Goal: Task Accomplishment & Management: Manage account settings

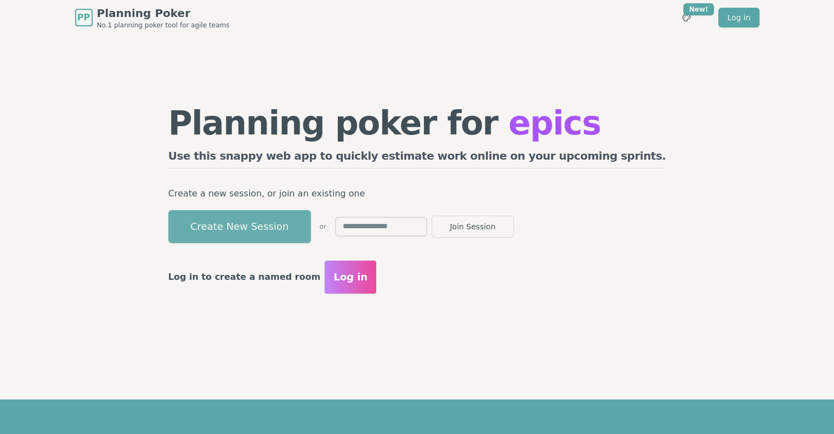
click at [292, 224] on button "Create New Session" at bounding box center [239, 226] width 143 height 33
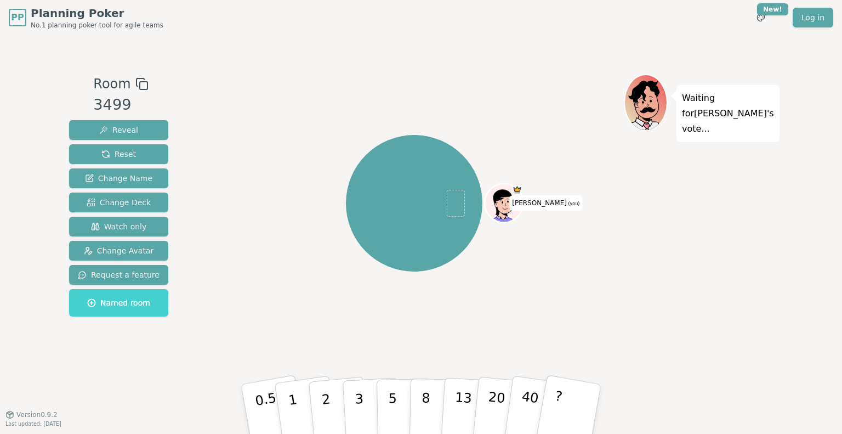
click at [112, 302] on span "Named room" at bounding box center [118, 302] width 63 height 11
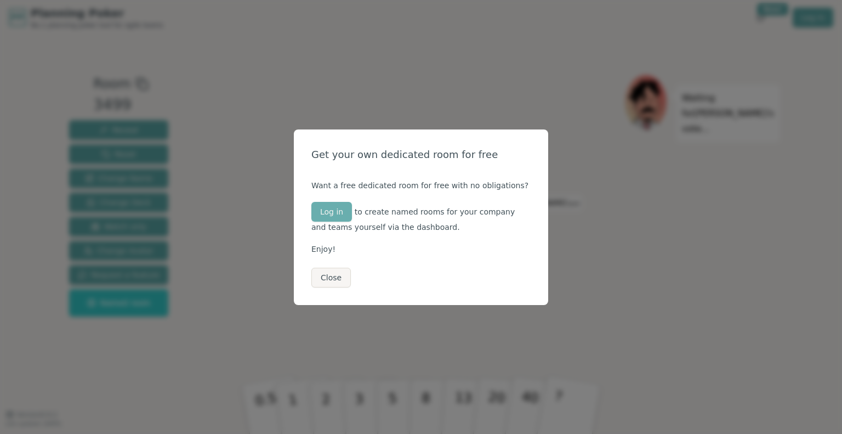
click at [340, 217] on button "Log in" at bounding box center [331, 212] width 41 height 20
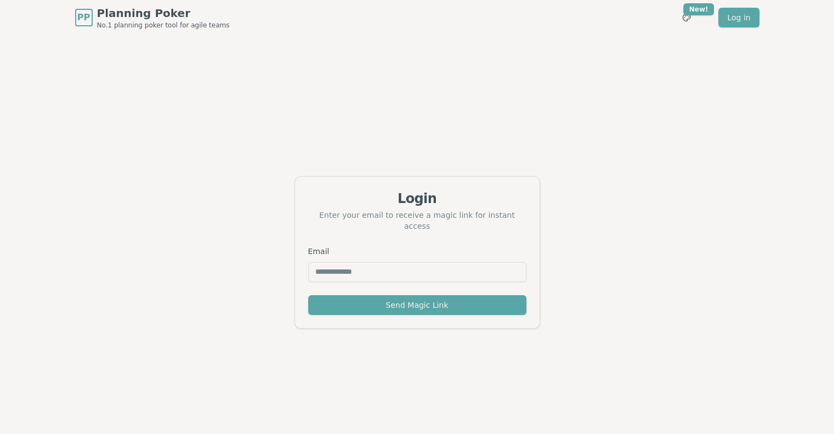
click at [336, 264] on input "Email" at bounding box center [417, 272] width 218 height 20
type input "**********"
click at [308, 295] on button "Send Magic Link" at bounding box center [417, 305] width 218 height 20
drag, startPoint x: 403, startPoint y: 269, endPoint x: 153, endPoint y: 271, distance: 250.1
click at [153, 271] on div "**********" at bounding box center [417, 252] width 834 height 434
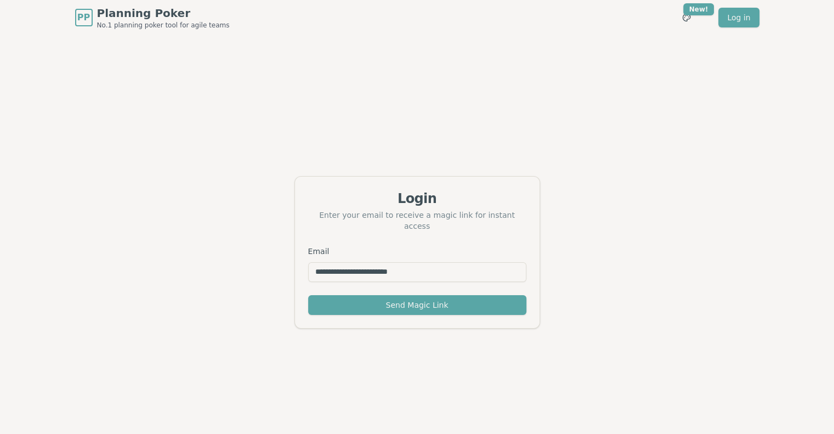
type input "**********"
click at [308, 295] on button "Send Magic Link" at bounding box center [417, 305] width 218 height 20
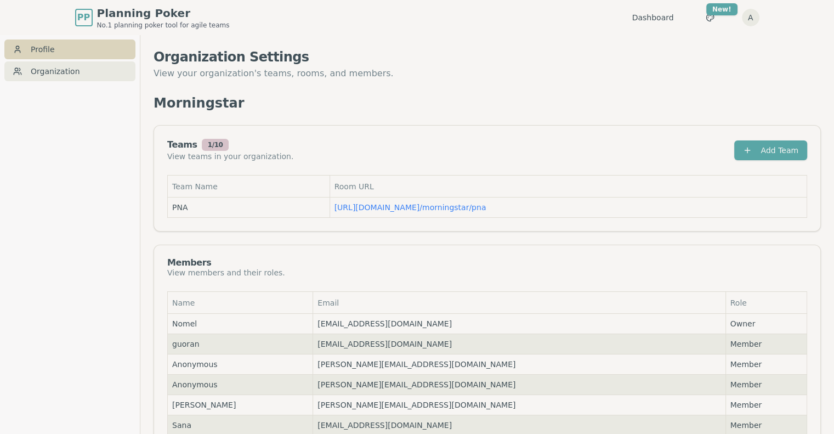
click at [51, 46] on link "Profile" at bounding box center [69, 49] width 131 height 20
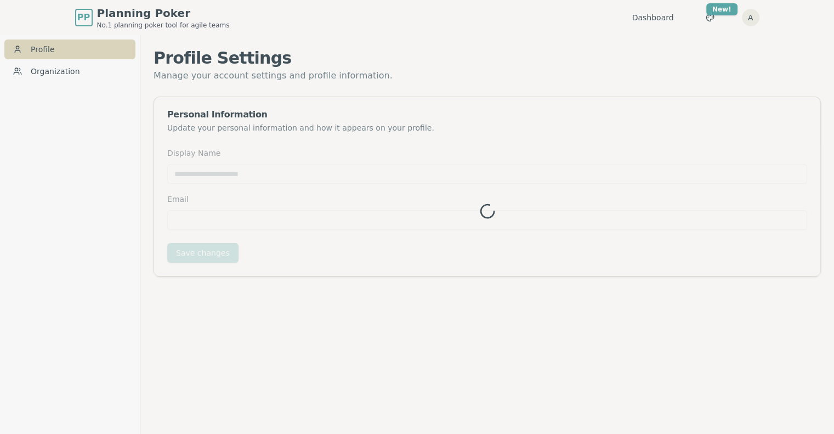
type input "*********"
type input "**********"
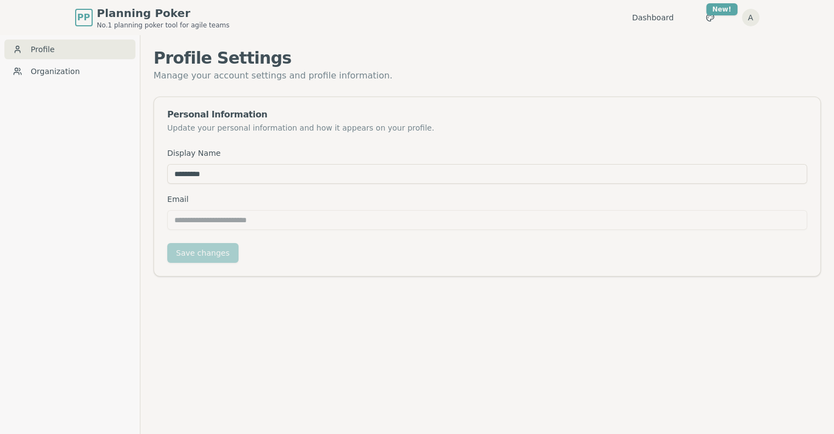
drag, startPoint x: 237, startPoint y: 174, endPoint x: 15, endPoint y: 173, distance: 222.6
click at [15, 173] on div "**********" at bounding box center [417, 252] width 834 height 434
type input "*****"
click at [206, 254] on button "Save changes" at bounding box center [202, 253] width 71 height 20
click at [674, 16] on link "Dashboard" at bounding box center [653, 17] width 42 height 11
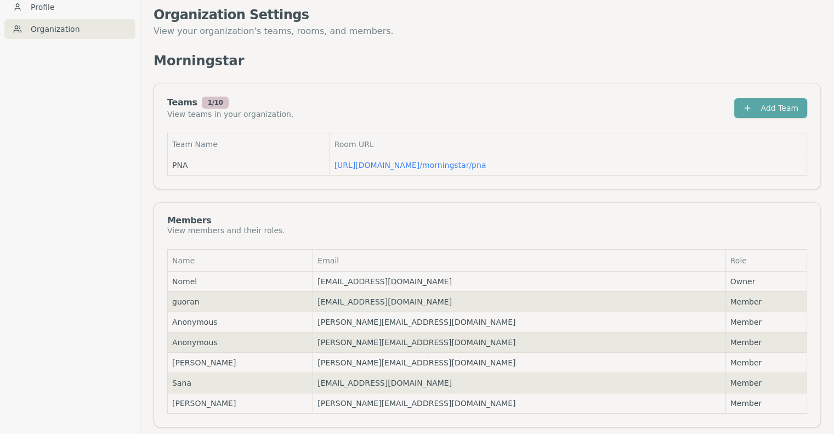
scroll to position [43, 0]
click at [777, 104] on button "Add Team" at bounding box center [770, 107] width 73 height 20
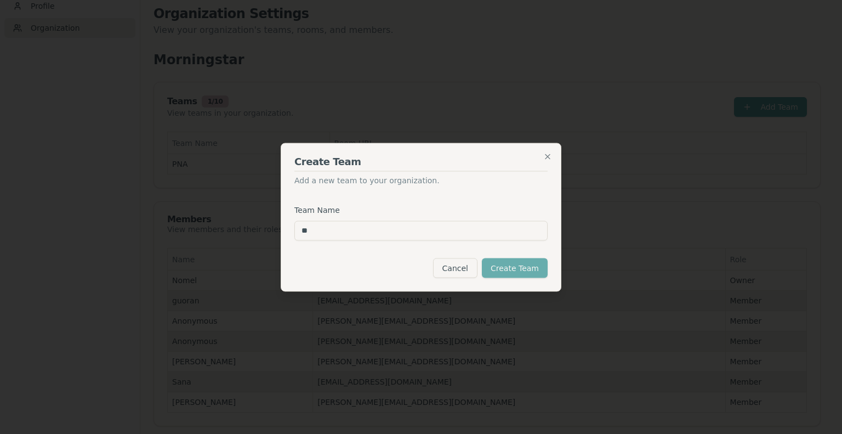
type input "**"
click at [504, 273] on button "Create Team" at bounding box center [515, 268] width 66 height 20
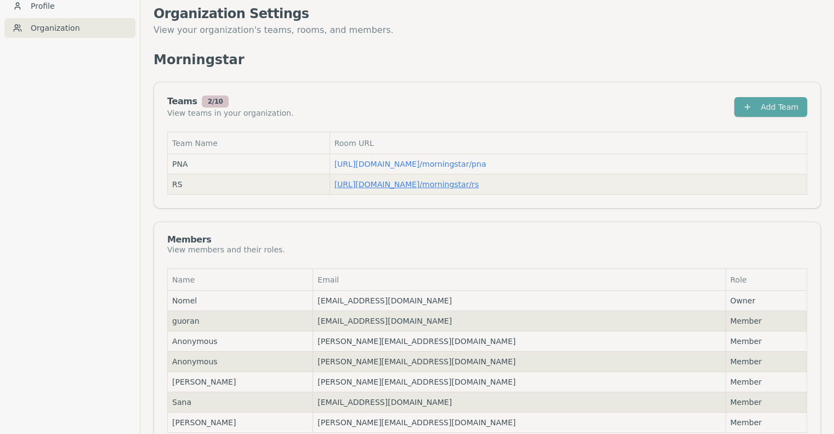
click at [463, 186] on link "https://planning-poker.com / morningstar/rs" at bounding box center [406, 184] width 145 height 9
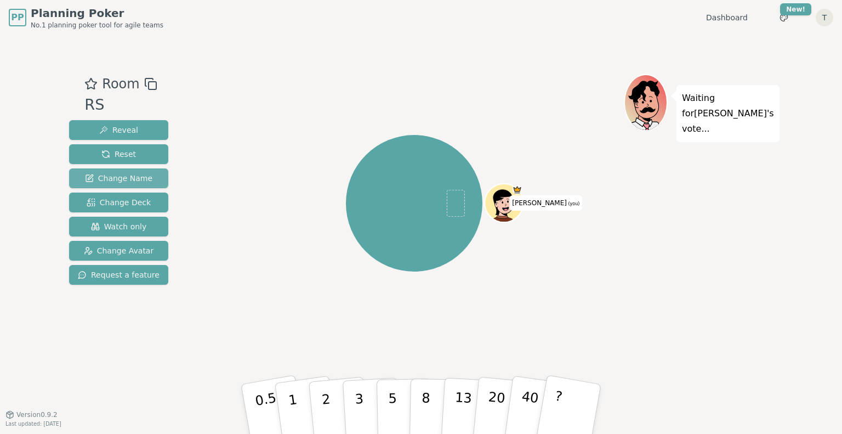
click at [137, 176] on span "Change Name" at bounding box center [118, 178] width 67 height 11
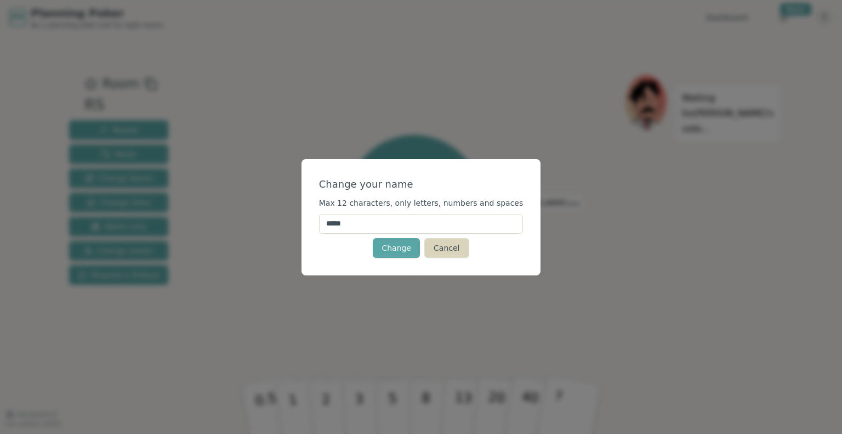
click at [429, 250] on button "Cancel" at bounding box center [446, 248] width 44 height 20
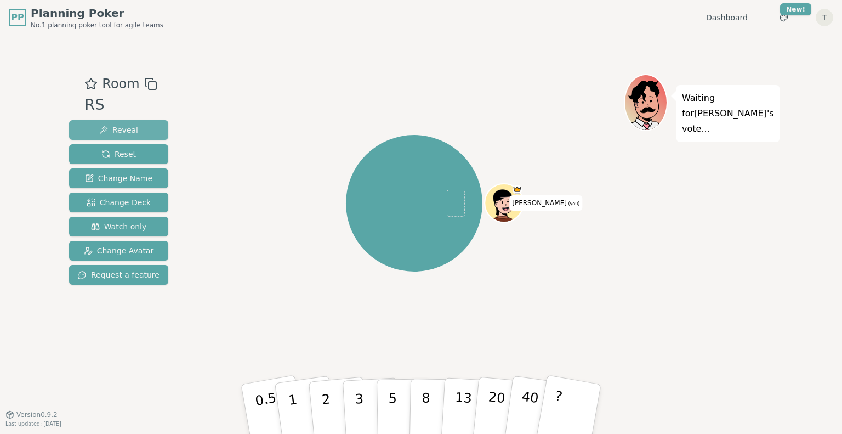
click at [121, 126] on span "Reveal" at bounding box center [118, 129] width 39 height 11
click at [644, 107] on icon at bounding box center [647, 110] width 15 height 6
click at [800, 15] on div "Toggle theme New! T Menu" at bounding box center [795, 18] width 77 height 20
click at [115, 253] on span "Change Avatar" at bounding box center [119, 250] width 70 height 11
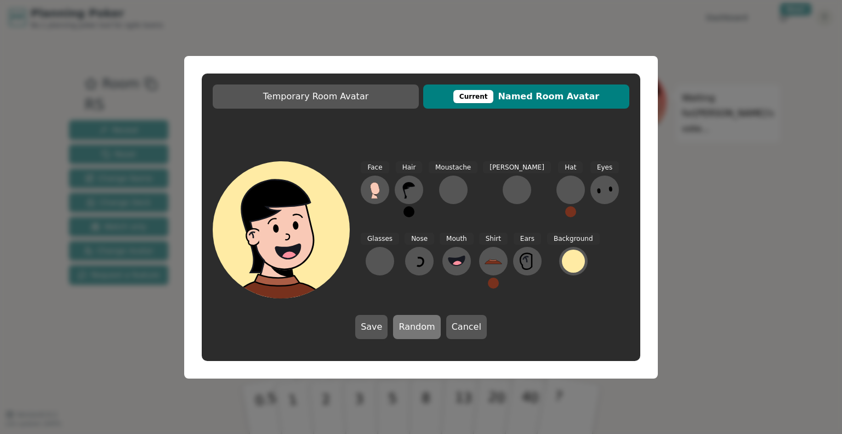
click at [415, 320] on button "Random" at bounding box center [416, 327] width 47 height 24
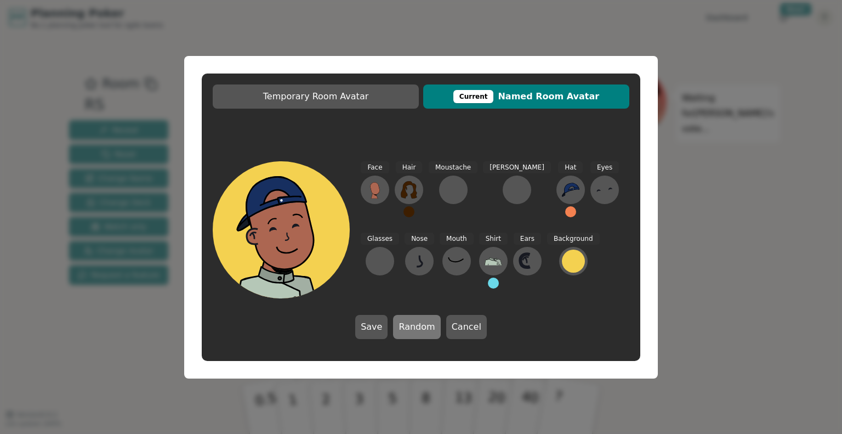
click at [415, 320] on button "Random" at bounding box center [416, 327] width 47 height 24
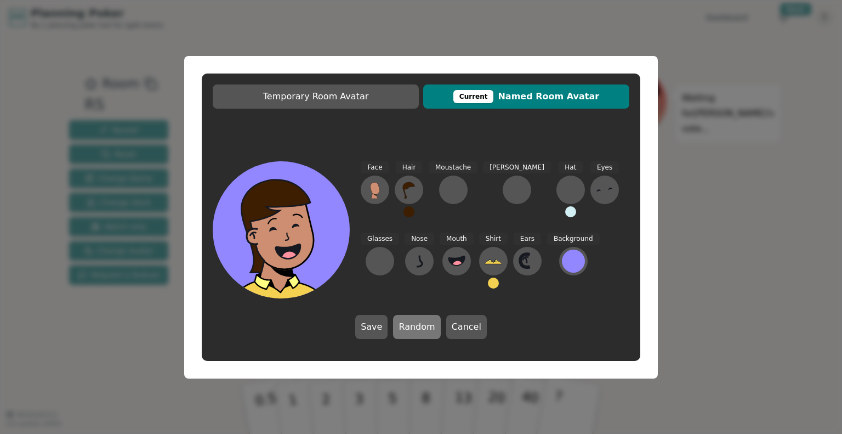
click at [415, 320] on button "Random" at bounding box center [416, 327] width 47 height 24
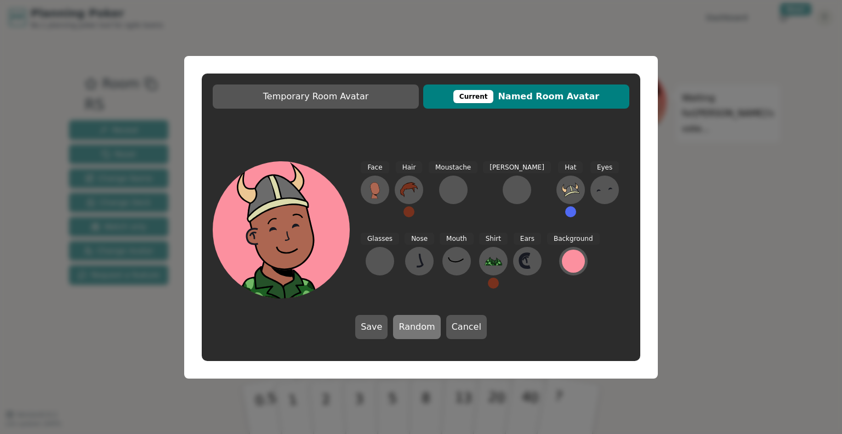
click at [415, 320] on button "Random" at bounding box center [416, 327] width 47 height 24
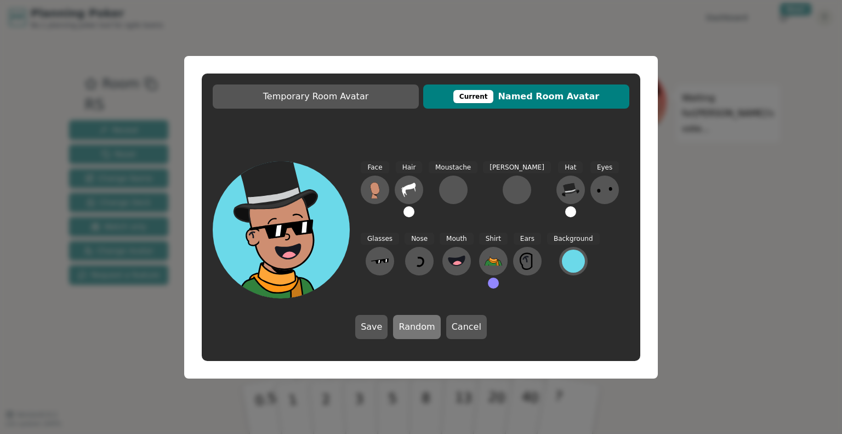
click at [415, 320] on button "Random" at bounding box center [416, 327] width 47 height 24
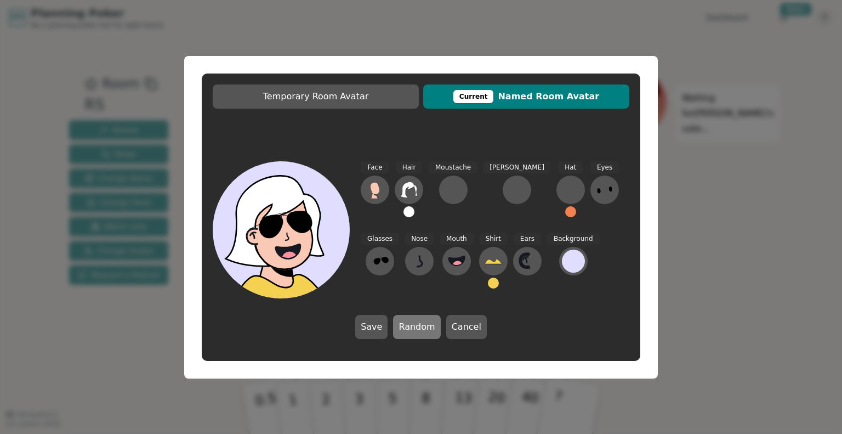
click at [415, 320] on button "Random" at bounding box center [416, 327] width 47 height 24
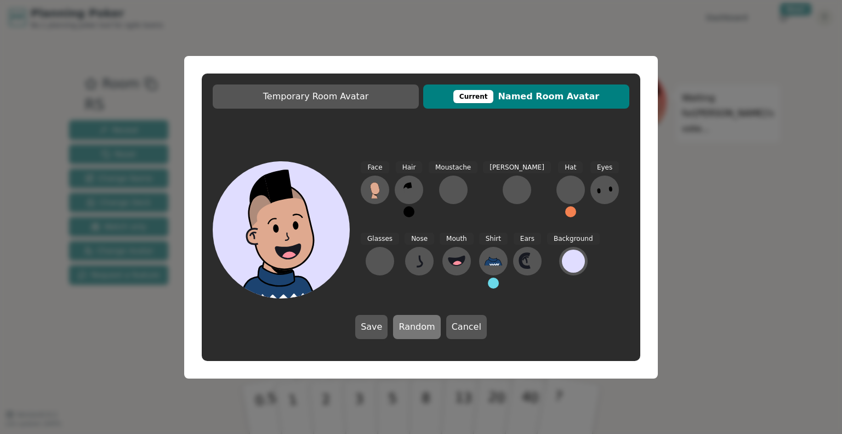
click at [415, 320] on button "Random" at bounding box center [416, 327] width 47 height 24
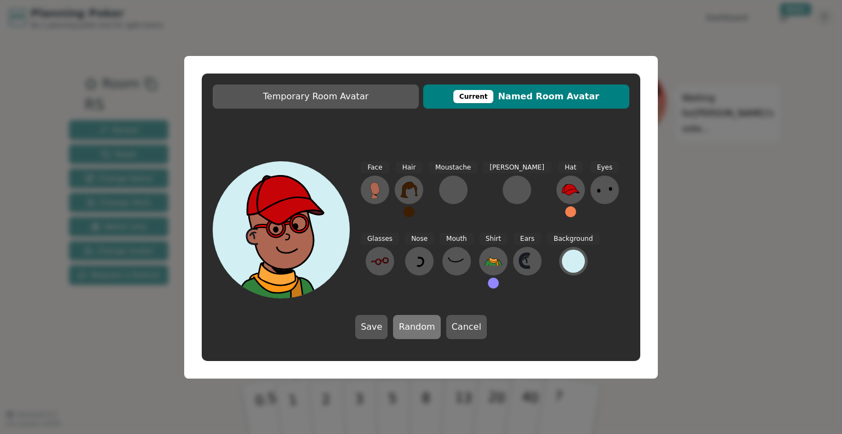
click at [415, 320] on button "Random" at bounding box center [416, 327] width 47 height 24
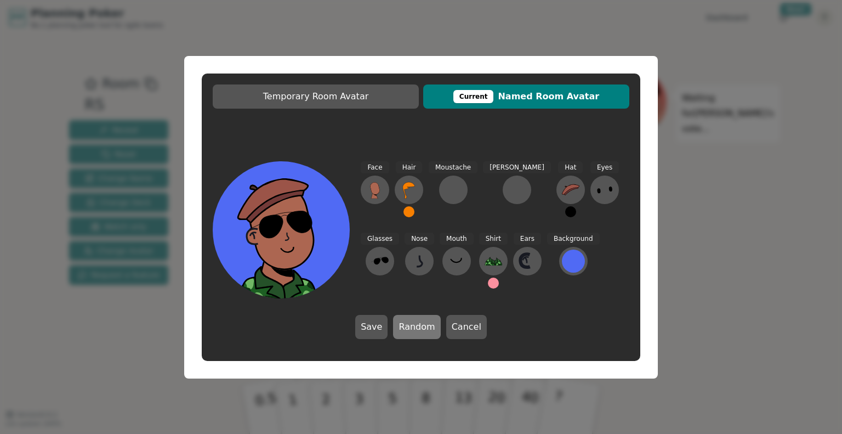
click at [415, 320] on button "Random" at bounding box center [416, 327] width 47 height 24
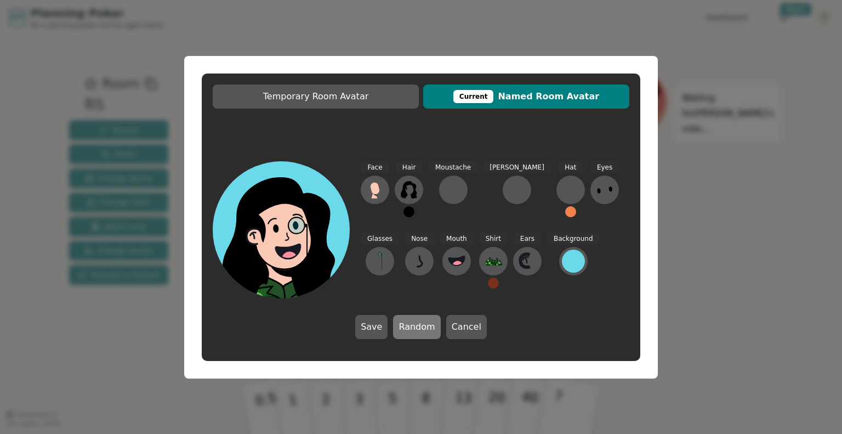
click at [415, 320] on button "Random" at bounding box center [416, 327] width 47 height 24
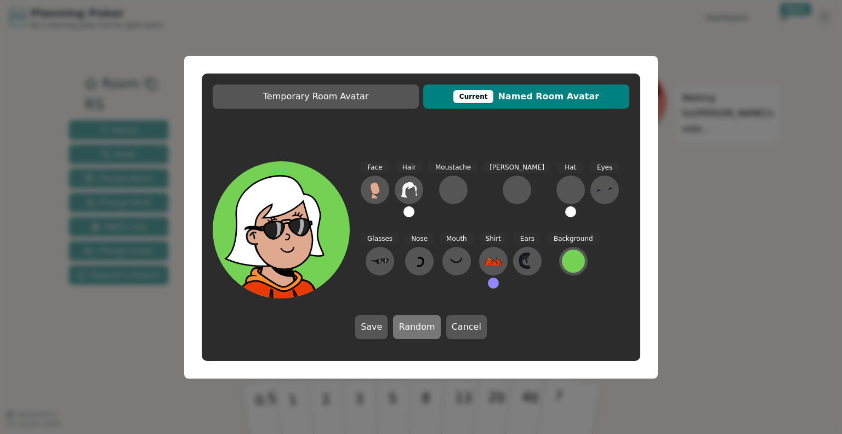
click at [415, 320] on button "Random" at bounding box center [416, 327] width 47 height 24
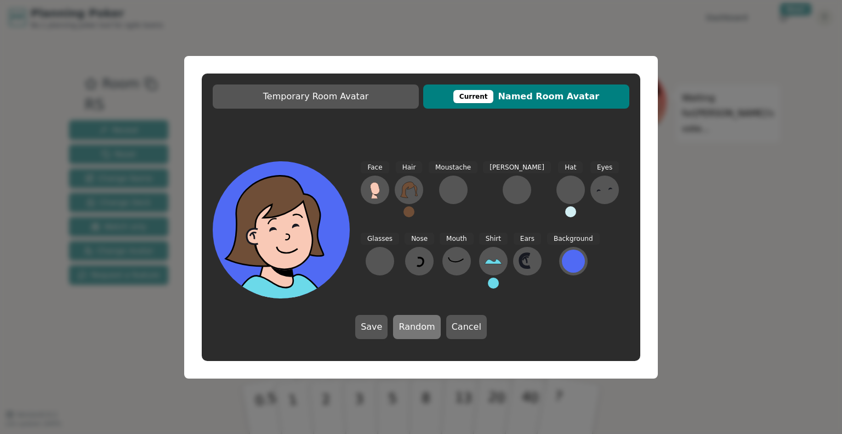
click at [415, 320] on button "Random" at bounding box center [416, 327] width 47 height 24
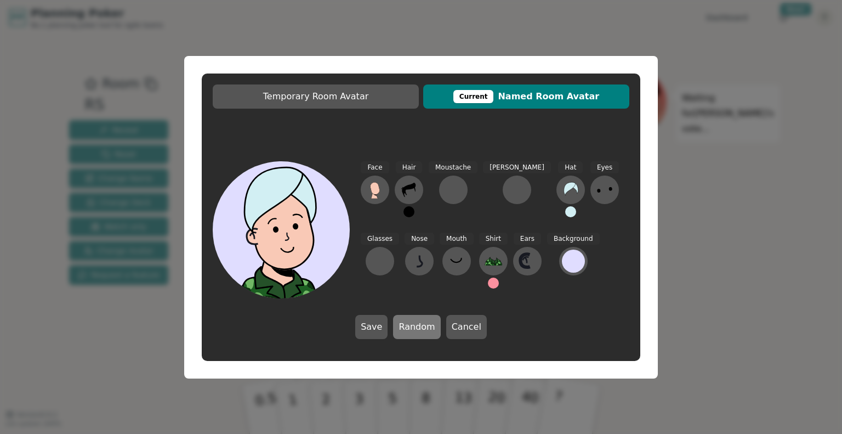
click at [415, 320] on button "Random" at bounding box center [416, 327] width 47 height 24
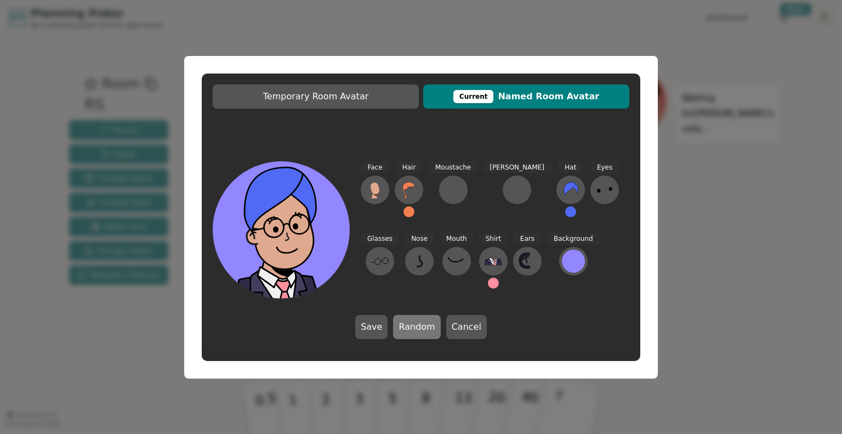
click at [415, 320] on button "Random" at bounding box center [416, 327] width 47 height 24
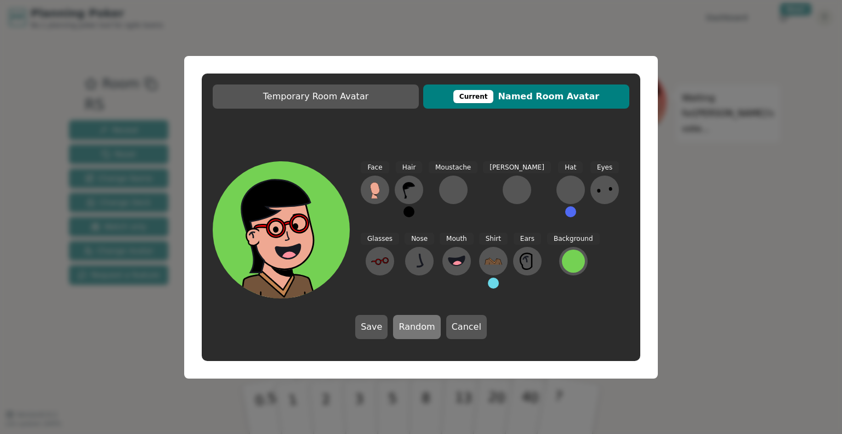
click at [415, 320] on button "Random" at bounding box center [416, 327] width 47 height 24
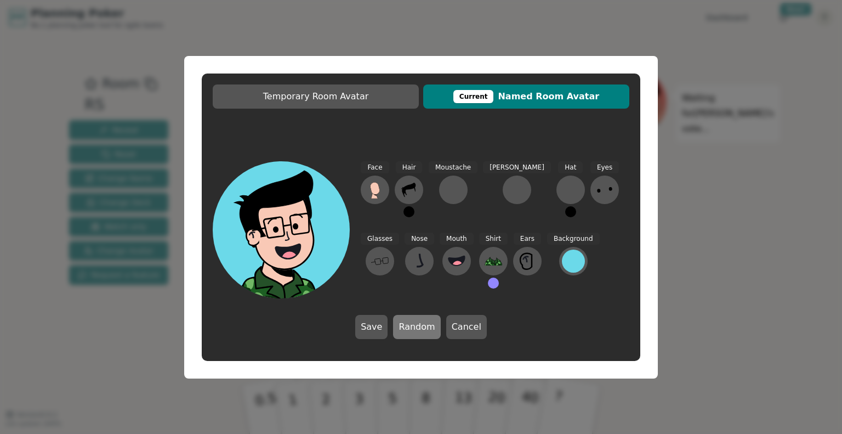
click at [415, 320] on button "Random" at bounding box center [416, 327] width 47 height 24
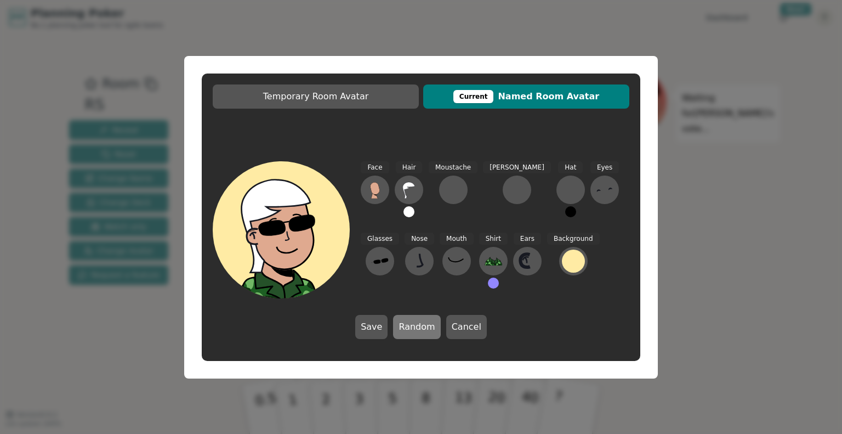
click at [415, 320] on button "Random" at bounding box center [416, 327] width 47 height 24
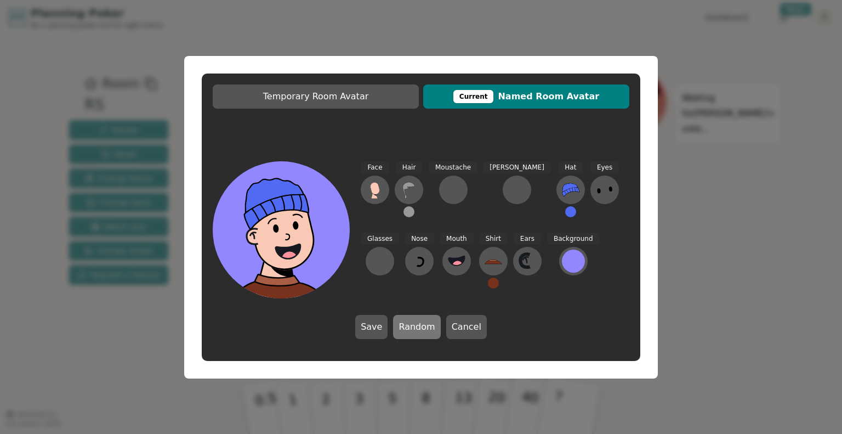
click at [415, 320] on button "Random" at bounding box center [416, 327] width 47 height 24
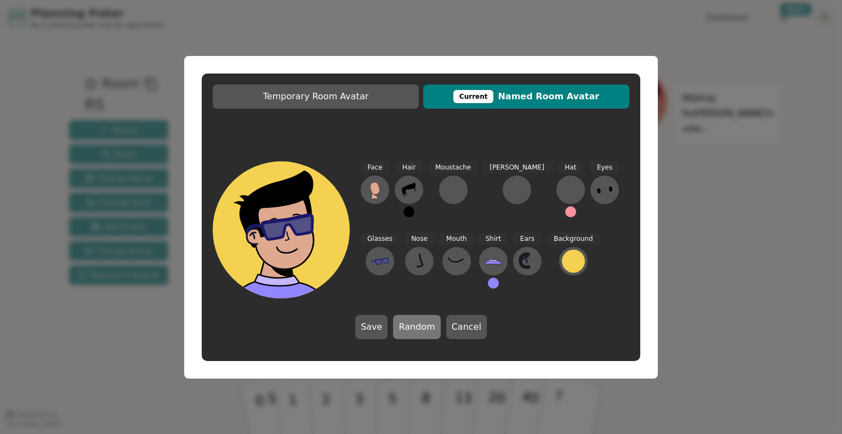
click at [415, 320] on button "Random" at bounding box center [416, 327] width 47 height 24
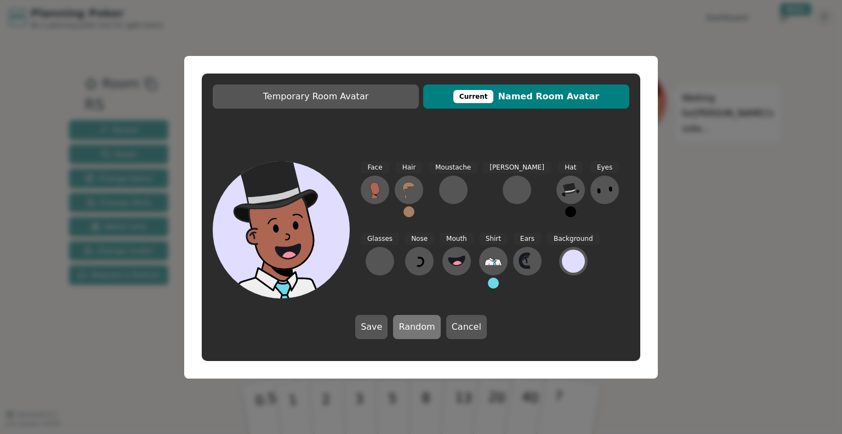
click at [415, 320] on button "Random" at bounding box center [416, 327] width 47 height 24
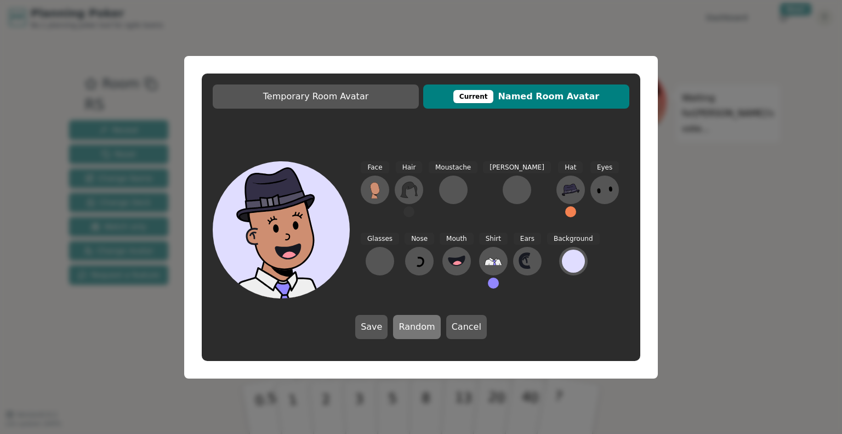
click at [415, 320] on button "Random" at bounding box center [416, 327] width 47 height 24
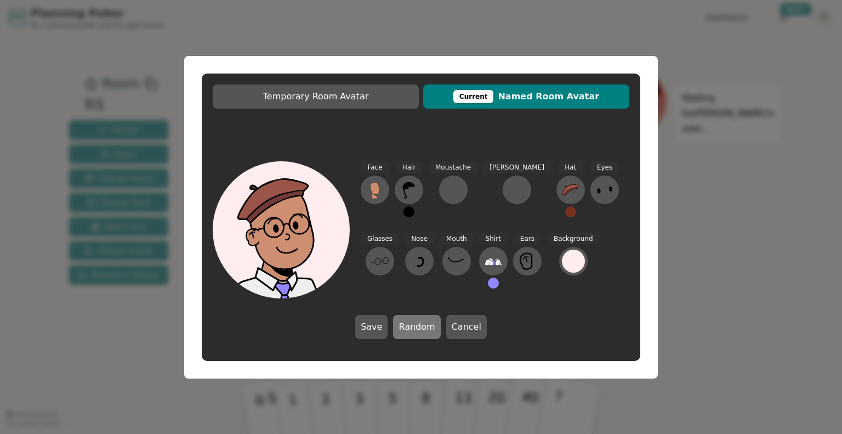
click at [415, 320] on button "Random" at bounding box center [416, 327] width 47 height 24
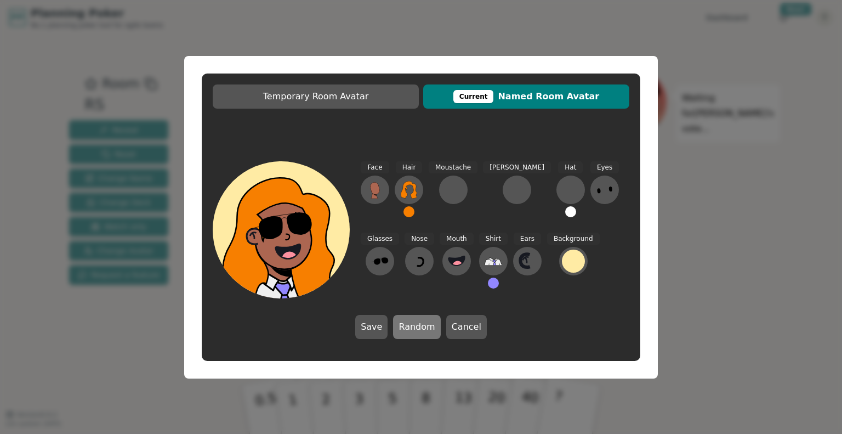
click at [415, 320] on button "Random" at bounding box center [416, 327] width 47 height 24
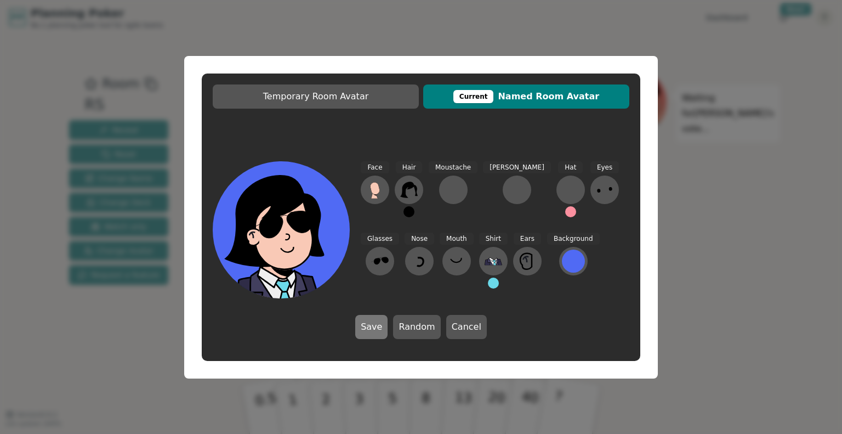
click at [379, 326] on button "Save" at bounding box center [371, 327] width 32 height 24
